Goal: Find contact information: Find contact information

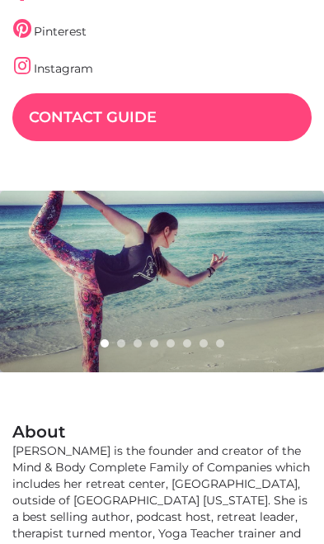
scroll to position [516, 0]
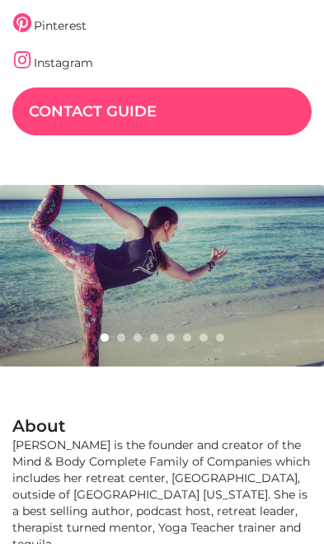
click at [173, 536] on div "Shannon is the founder and creator of the Mind & Body Complete Family of Compan…" at bounding box center [162, 517] width 300 height 160
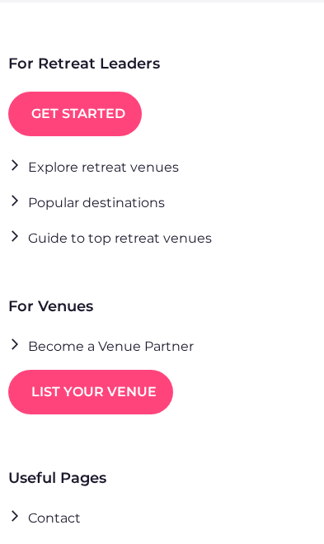
scroll to position [2765, 0]
click at [191, 242] on link "Guide to top retreat venues" at bounding box center [110, 237] width 204 height 22
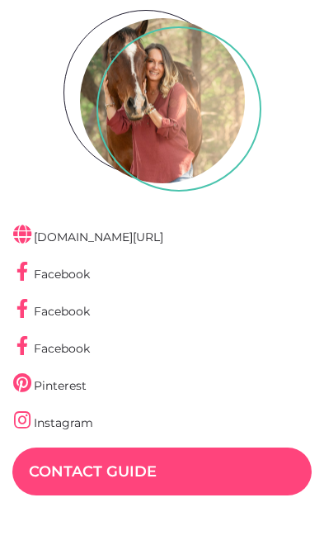
scroll to position [163, 0]
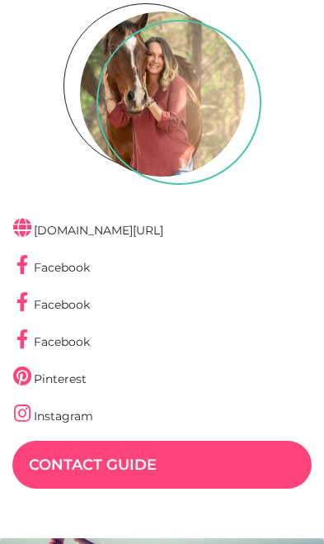
click at [130, 463] on link "Contact Guide" at bounding box center [162, 465] width 300 height 48
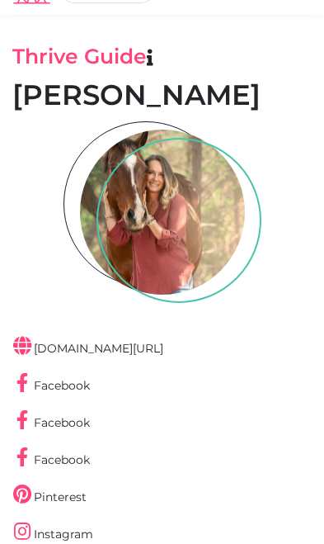
scroll to position [0, 0]
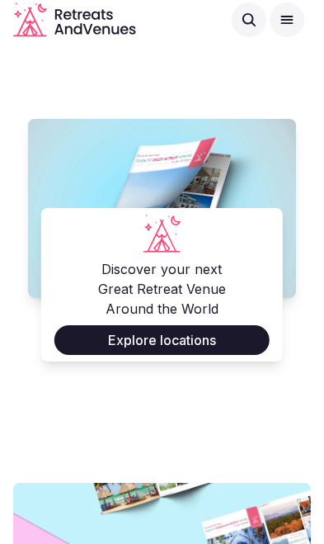
click at [168, 344] on link "Explore locations" at bounding box center [161, 340] width 215 height 30
click at [282, 27] on icon at bounding box center [287, 20] width 17 height 17
